Goal: Transaction & Acquisition: Purchase product/service

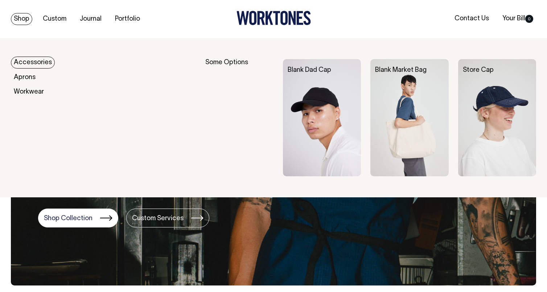
click at [26, 22] on link "Shop" at bounding box center [21, 19] width 21 height 12
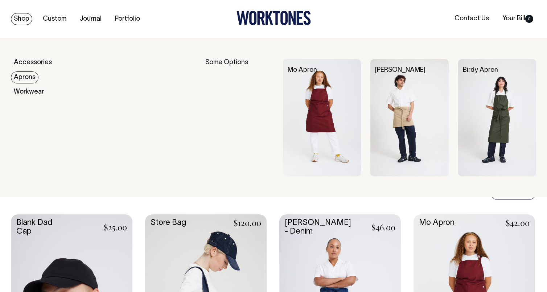
click at [23, 79] on link "Aprons" at bounding box center [25, 77] width 28 height 12
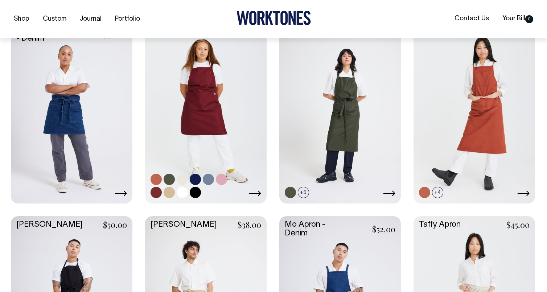
click at [196, 175] on div "Mo Apron $42.00 +9" at bounding box center [205, 111] width 121 height 181
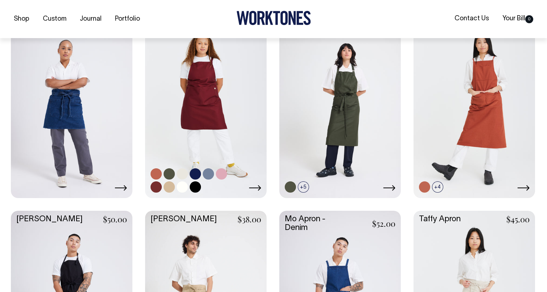
scroll to position [207, 0]
click at [211, 132] on link at bounding box center [205, 106] width 121 height 181
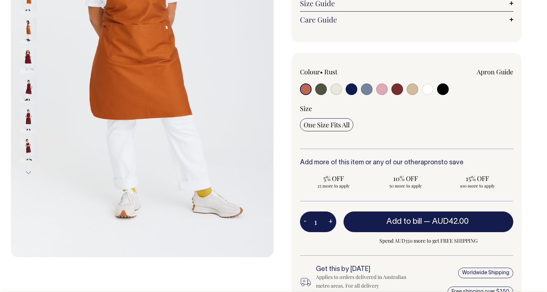
scroll to position [175, 0]
